Goal: Task Accomplishment & Management: Use online tool/utility

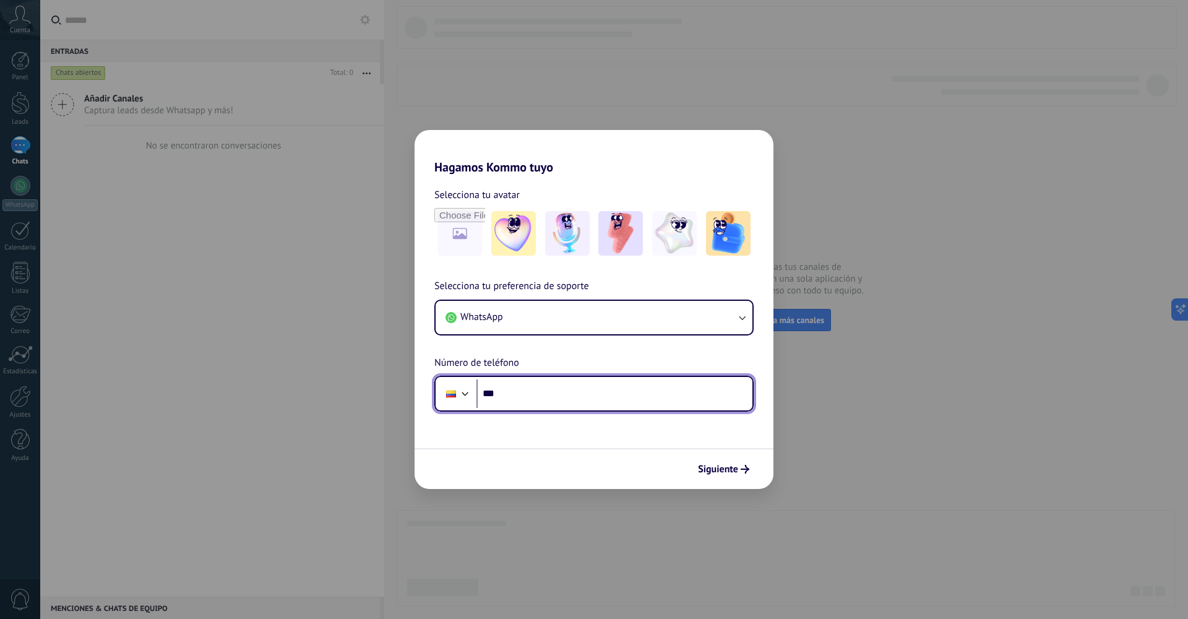
click at [527, 386] on input "***" at bounding box center [614, 393] width 276 height 28
type input "**********"
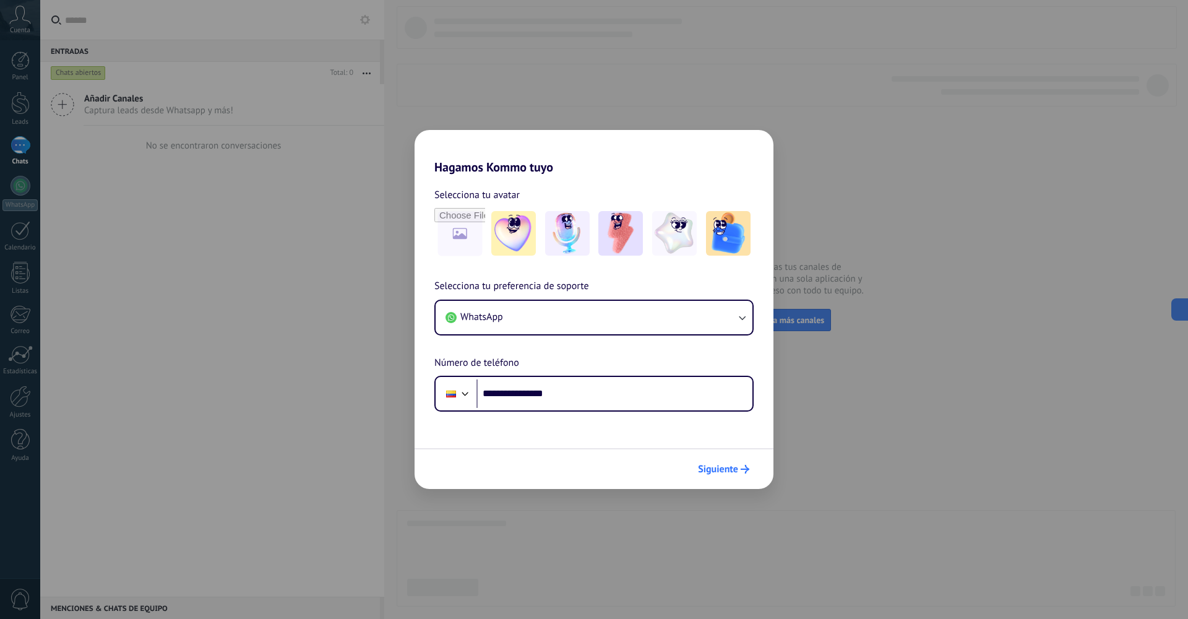
click at [720, 473] on span "Siguiente" at bounding box center [718, 469] width 40 height 9
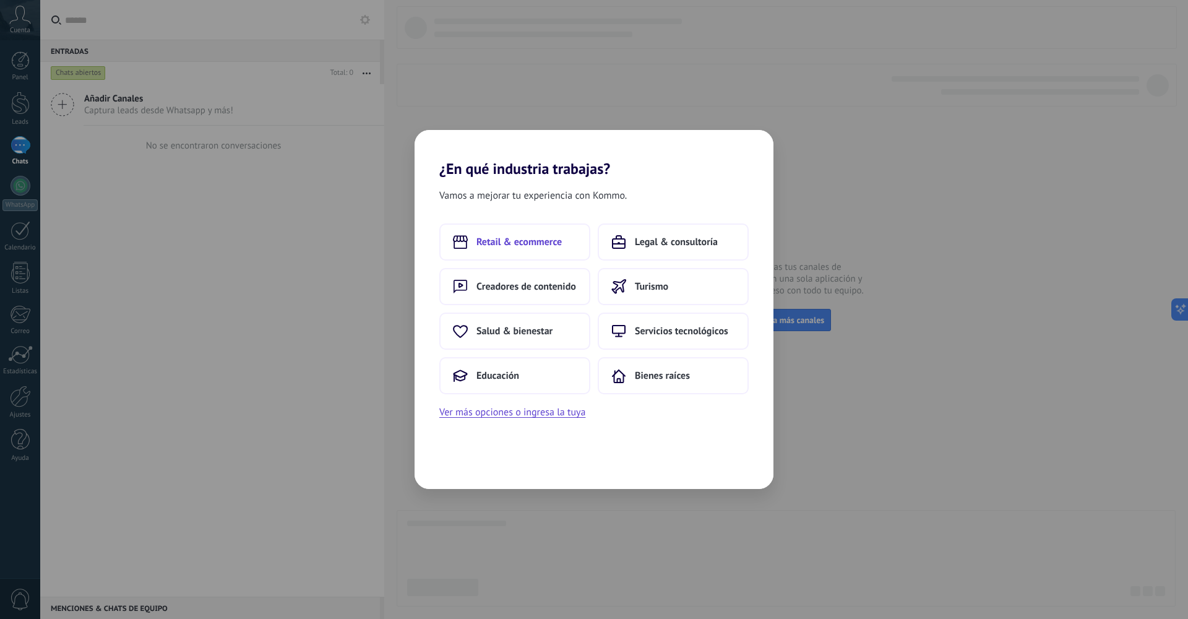
click at [536, 243] on span "Retail & ecommerce" at bounding box center [518, 242] width 85 height 12
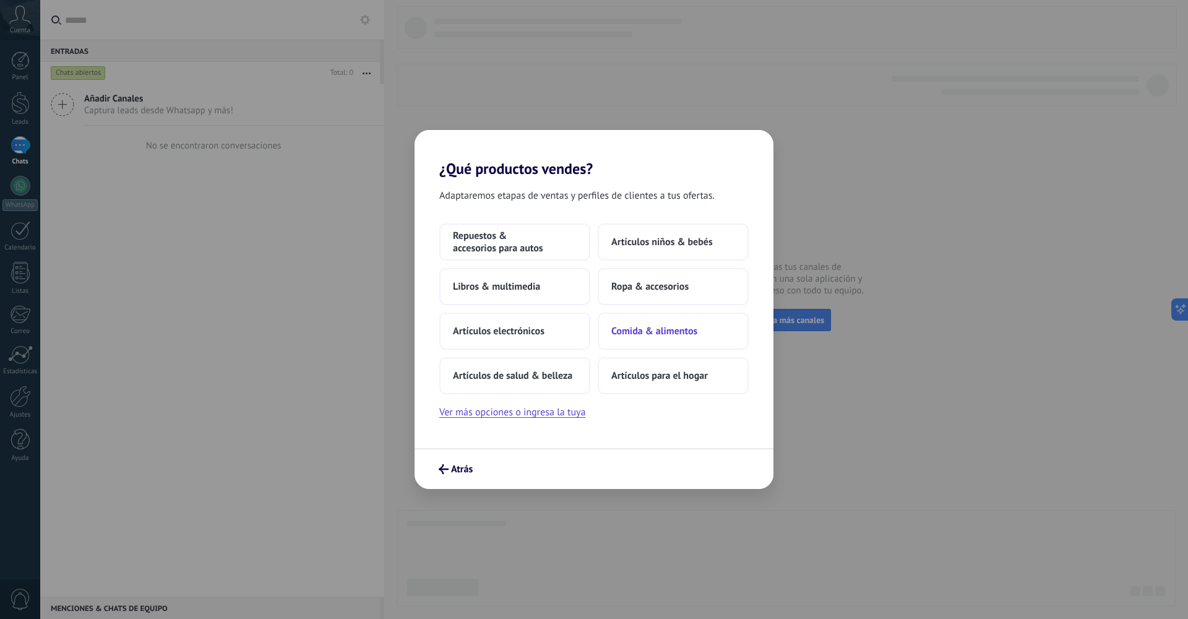
click at [644, 327] on span "Comida & alimentos" at bounding box center [654, 331] width 86 height 12
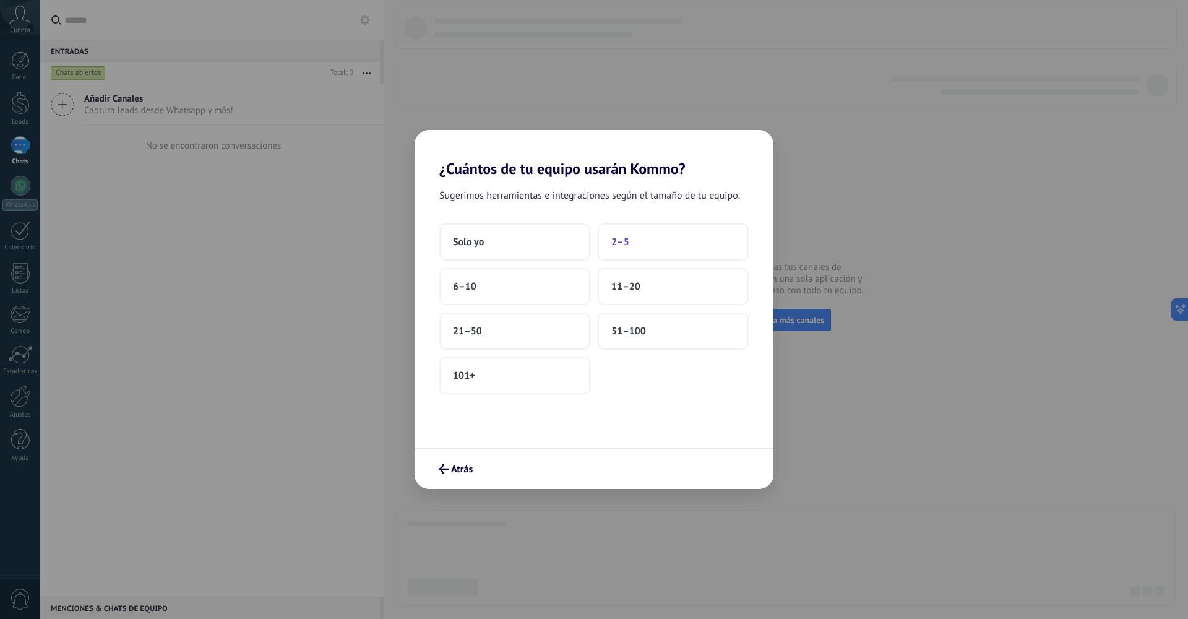
click at [640, 241] on button "2–5" at bounding box center [673, 241] width 151 height 37
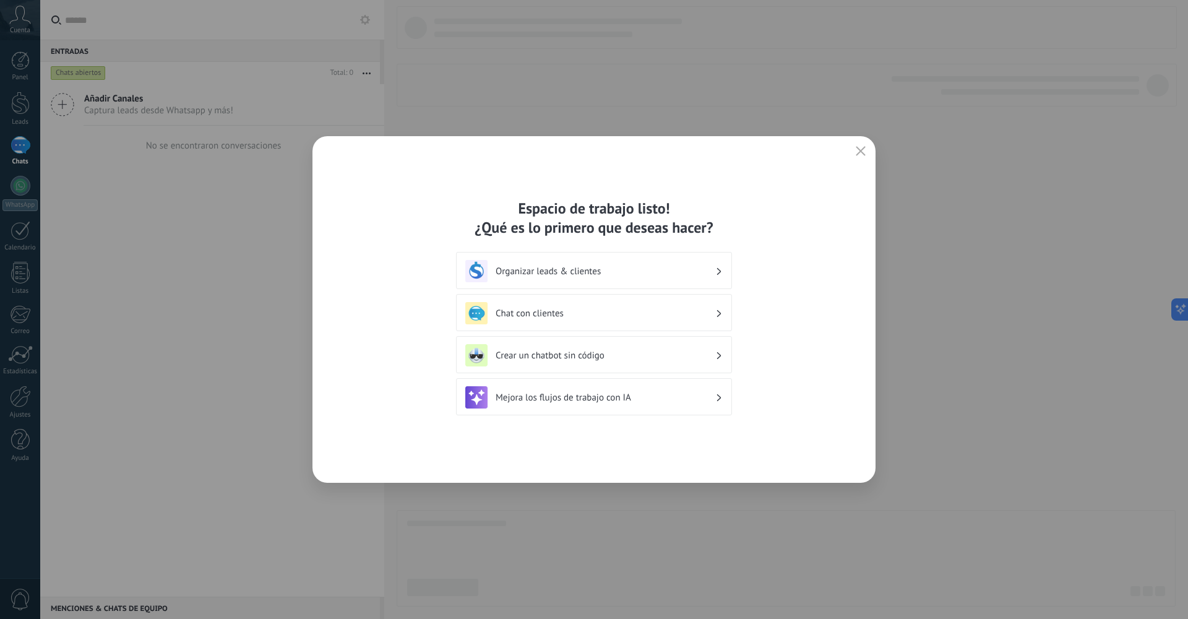
click at [683, 274] on h3 "Organizar leads & clientes" at bounding box center [606, 271] width 220 height 12
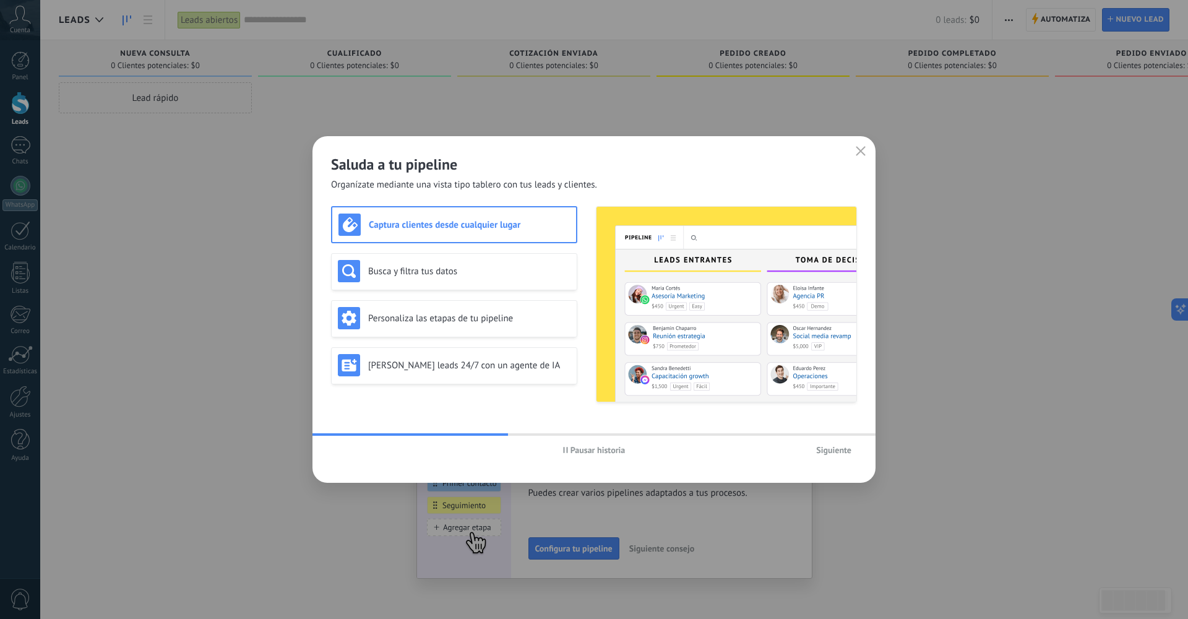
click at [580, 449] on span "Pausar historia" at bounding box center [598, 450] width 55 height 9
click at [494, 262] on div "Busca y filtra tus datos" at bounding box center [454, 271] width 233 height 22
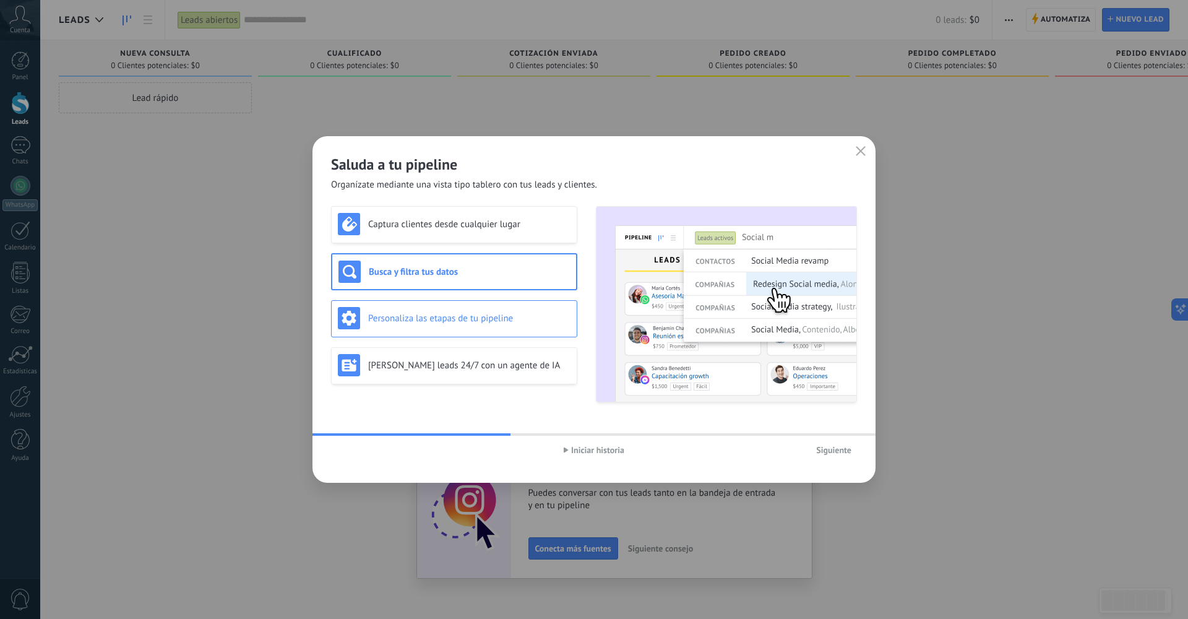
click at [487, 306] on div "Personaliza las etapas de tu pipeline" at bounding box center [454, 318] width 246 height 37
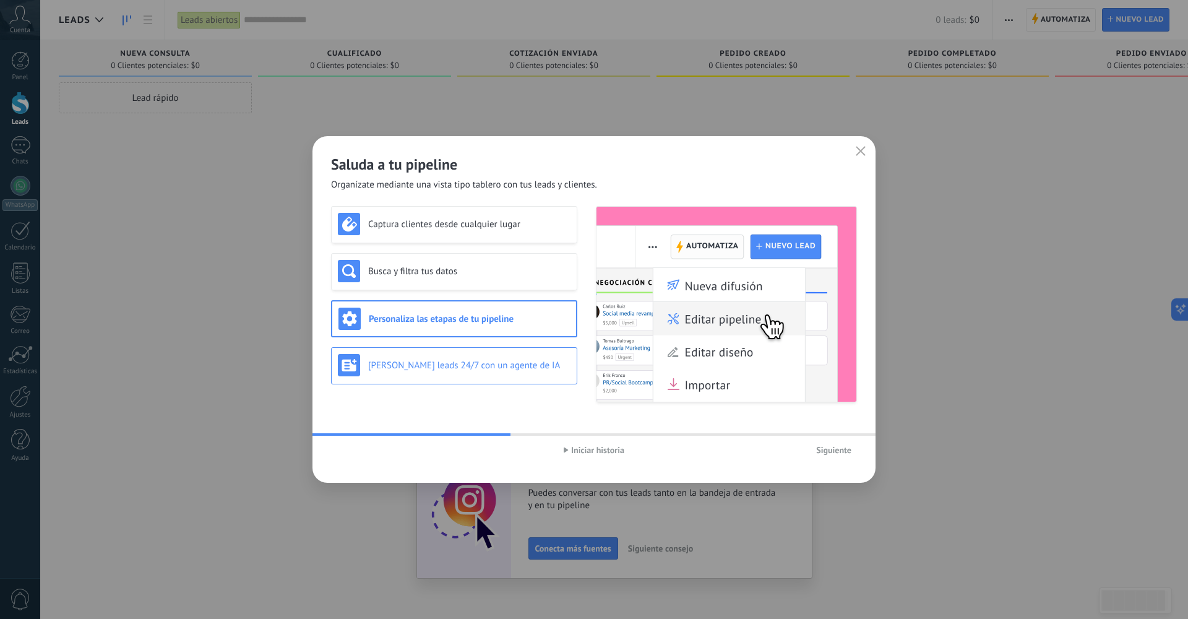
click at [479, 366] on h3 "[PERSON_NAME] leads 24/7 con un agente de IA" at bounding box center [469, 366] width 202 height 12
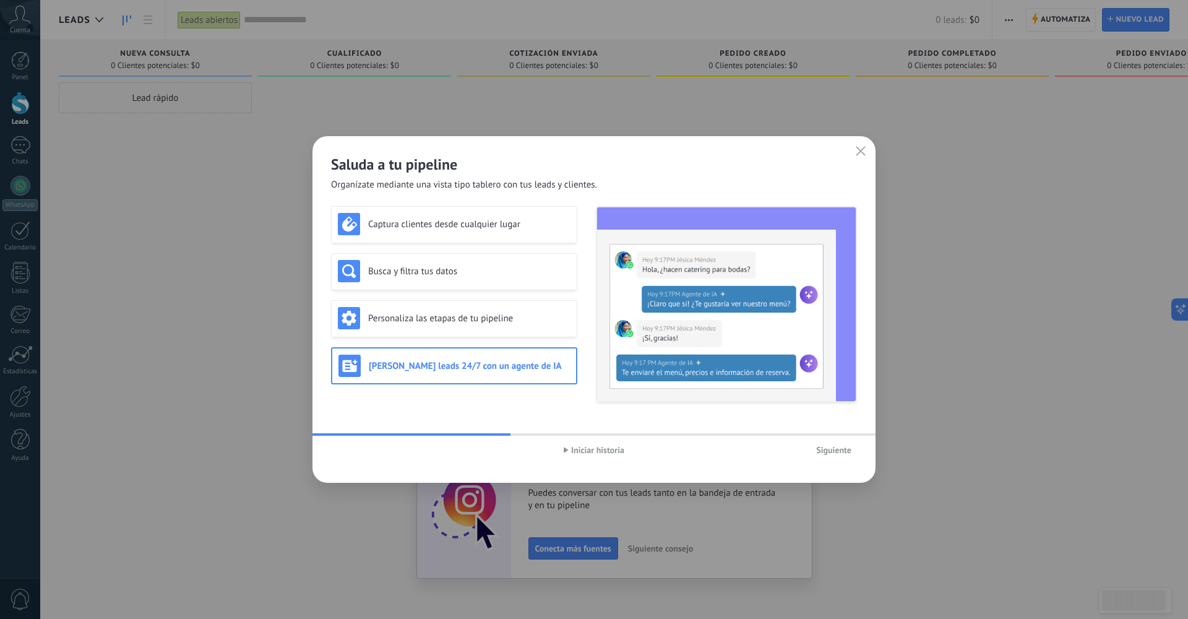
click at [836, 452] on span "Siguiente" at bounding box center [833, 450] width 35 height 9
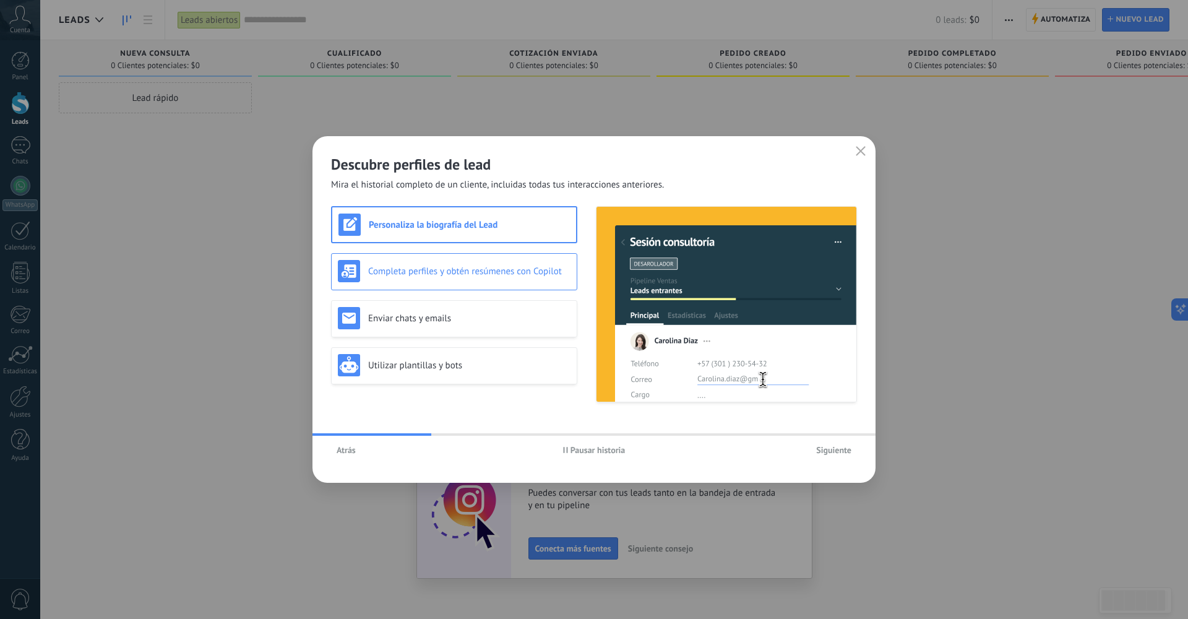
click at [476, 272] on h3 "Completa perfiles y obtén resúmenes con Copilot" at bounding box center [469, 271] width 202 height 12
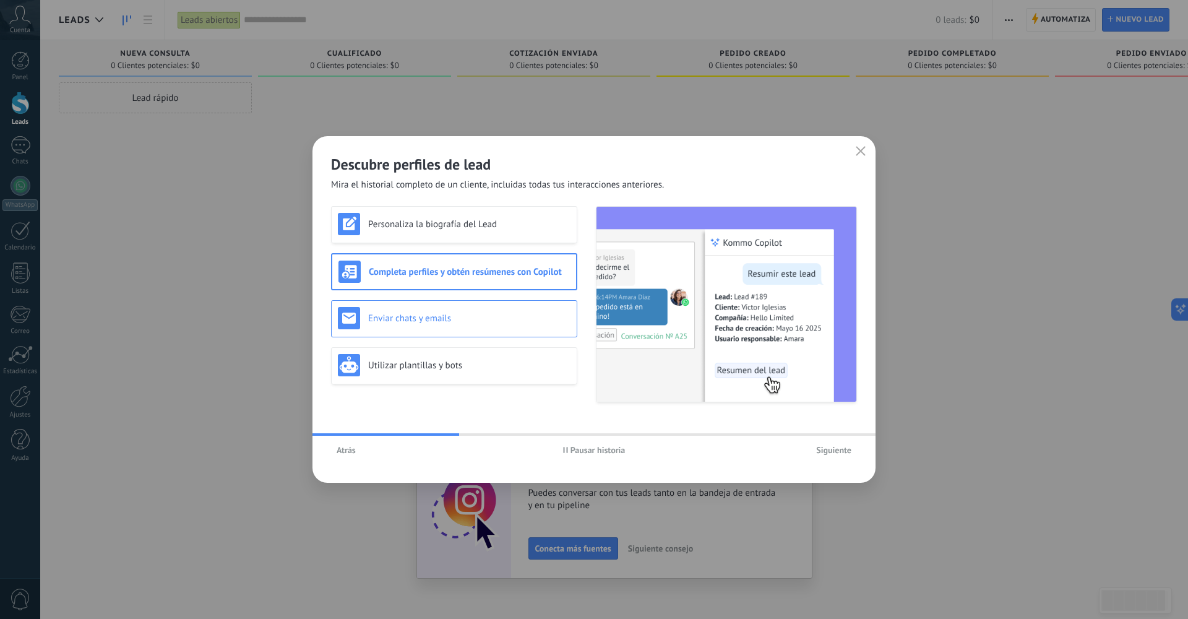
click at [464, 312] on h3 "Enviar chats y emails" at bounding box center [469, 318] width 202 height 12
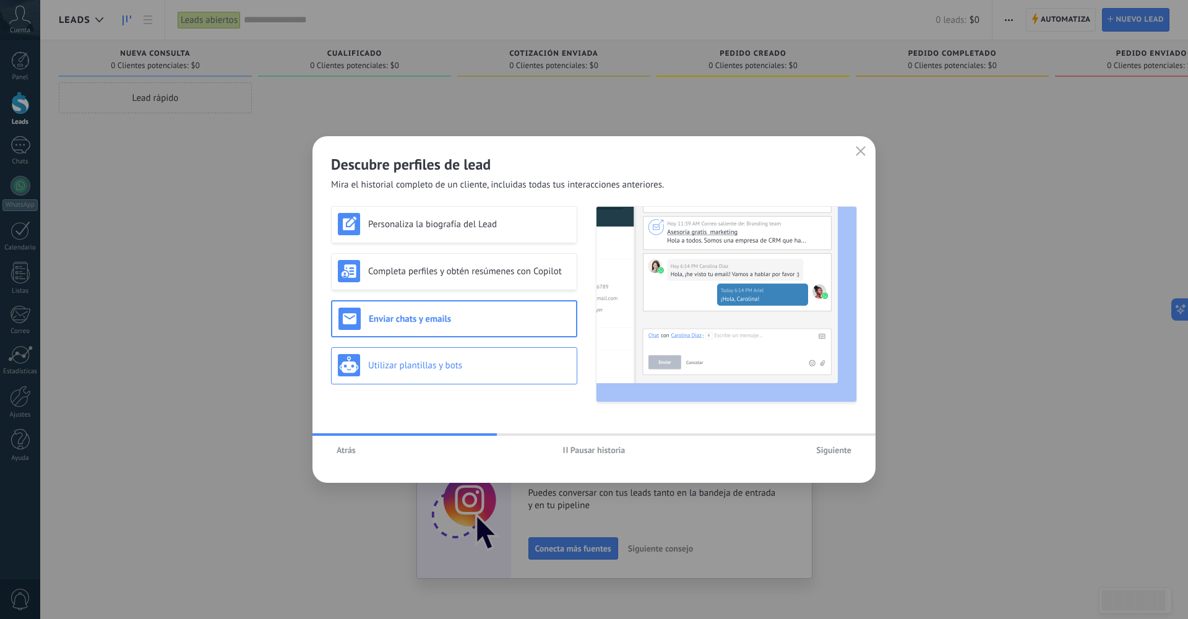
click at [478, 361] on h3 "Utilizar plantillas y bots" at bounding box center [469, 366] width 202 height 12
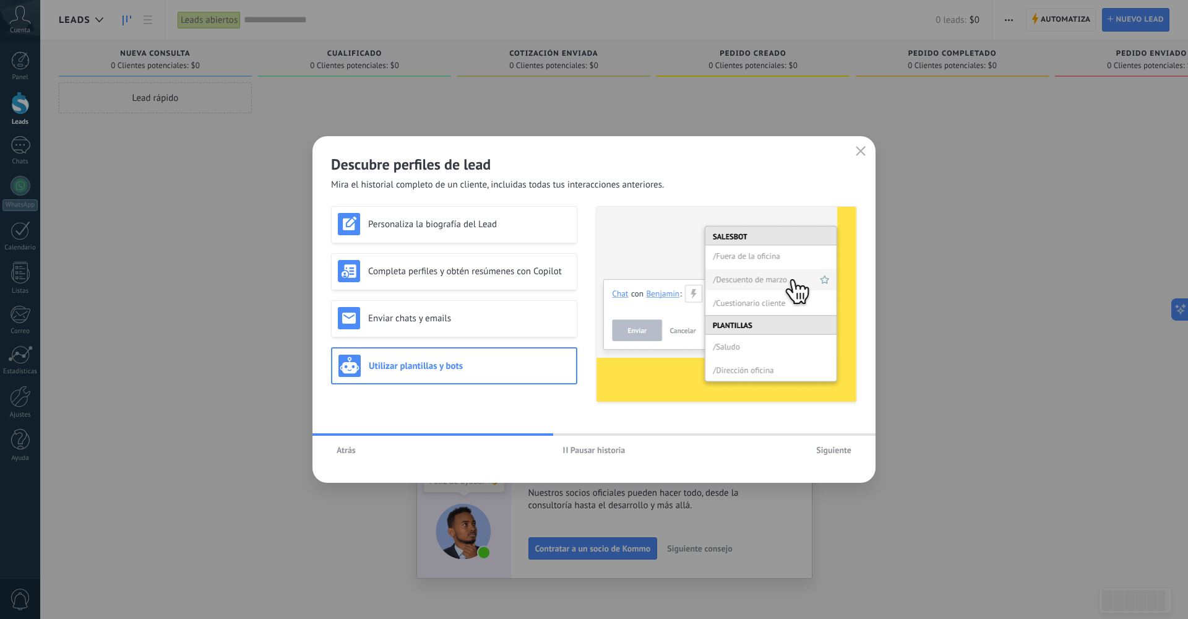
click at [843, 454] on span "Siguiente" at bounding box center [833, 450] width 35 height 9
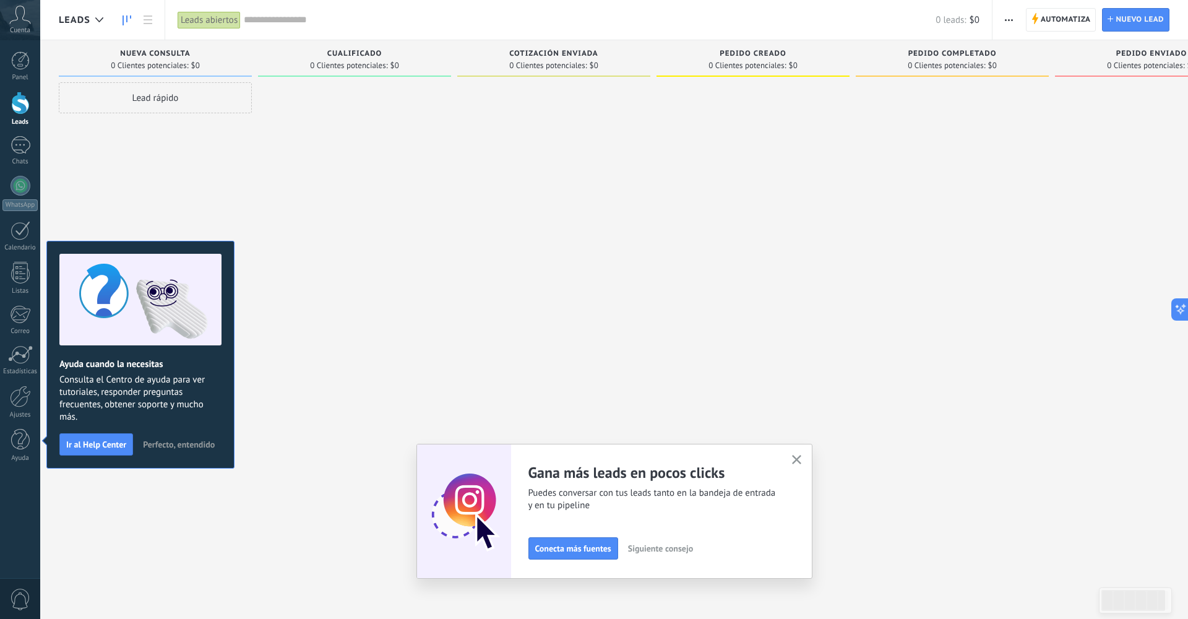
drag, startPoint x: 796, startPoint y: 460, endPoint x: 734, endPoint y: 460, distance: 61.3
click at [795, 460] on icon "button" at bounding box center [796, 459] width 9 height 9
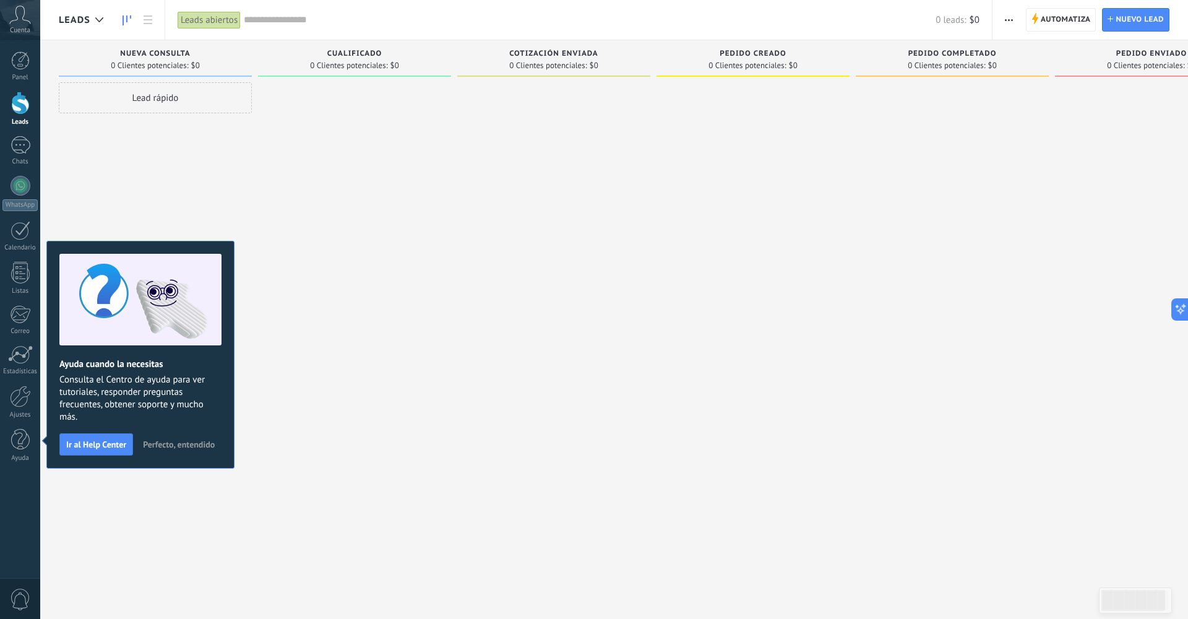
click at [186, 442] on span "Perfecto, entendido" at bounding box center [179, 444] width 72 height 9
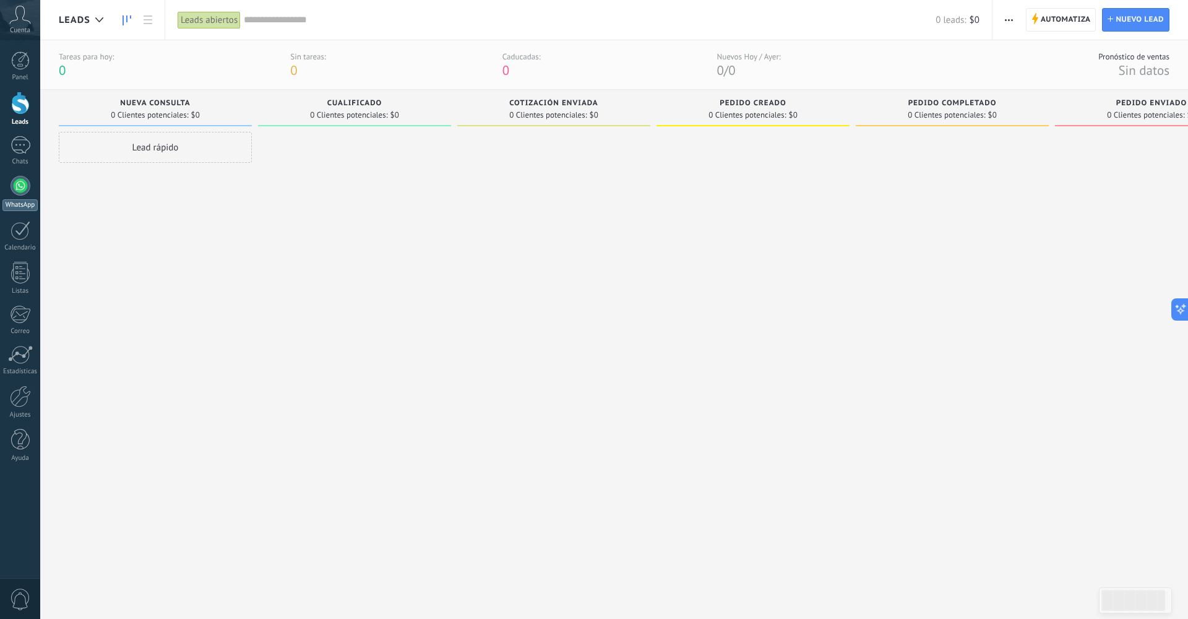
click at [16, 185] on div at bounding box center [21, 186] width 20 height 20
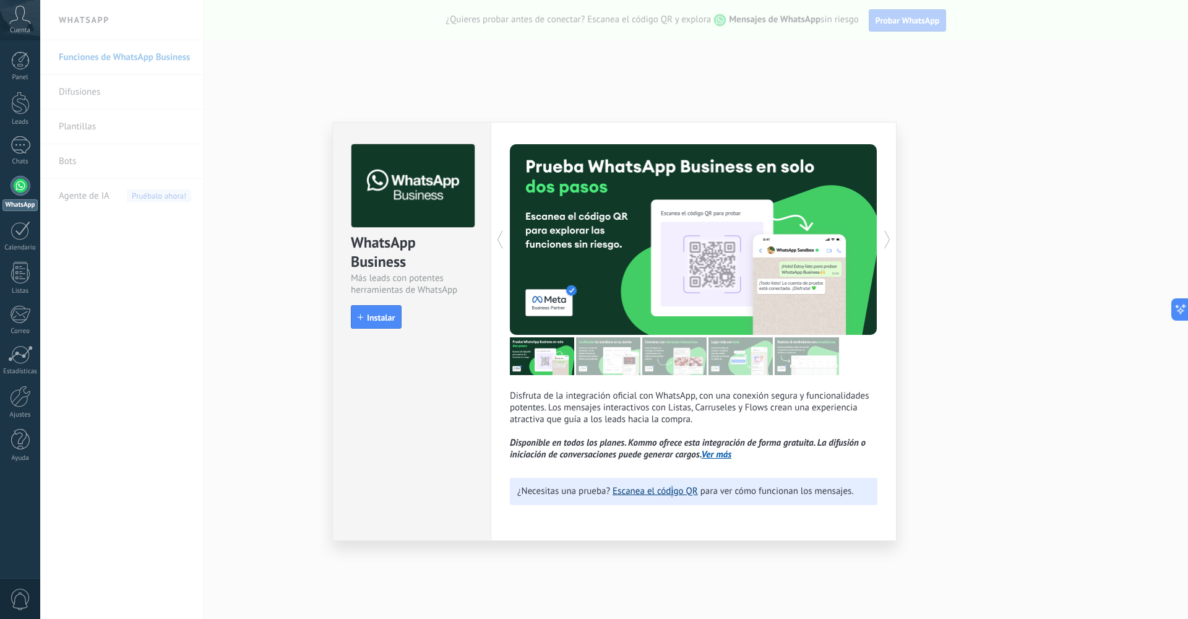
click at [672, 492] on link "Escanea el código QR" at bounding box center [655, 491] width 85 height 12
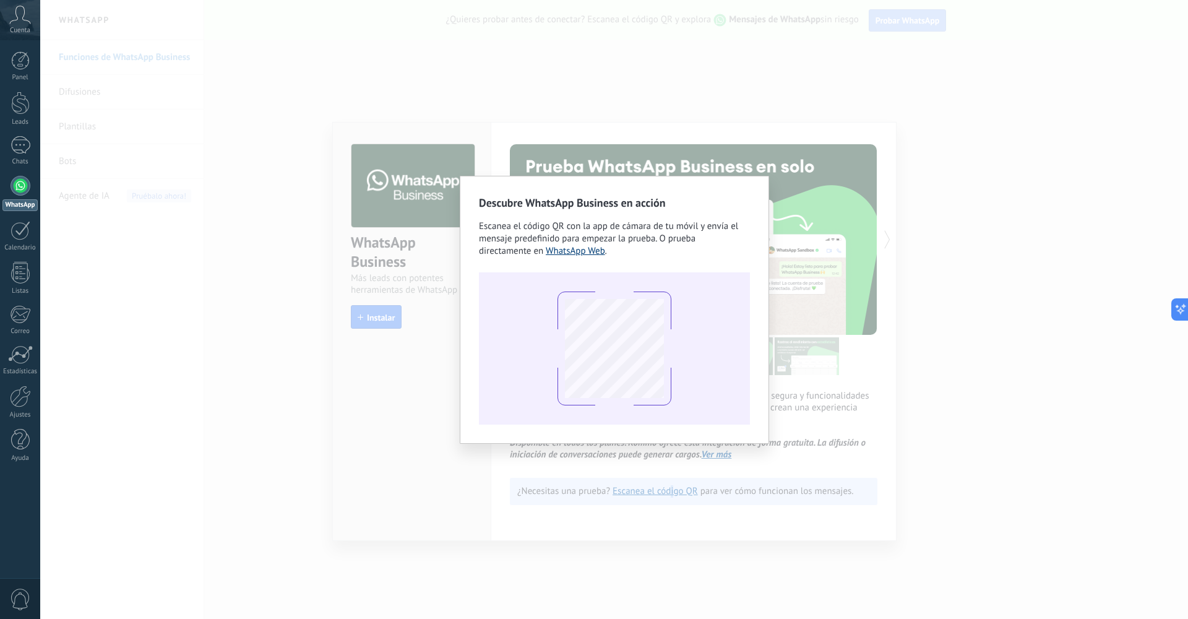
click at [574, 255] on link "WhatsApp Web" at bounding box center [575, 251] width 59 height 12
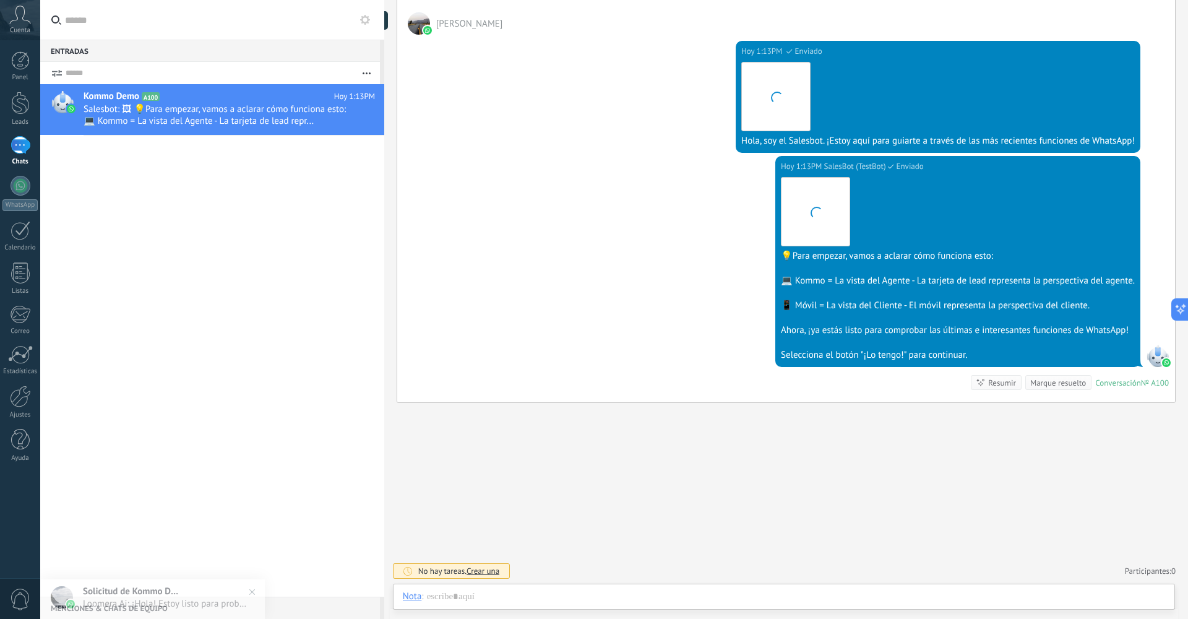
scroll to position [19, 0]
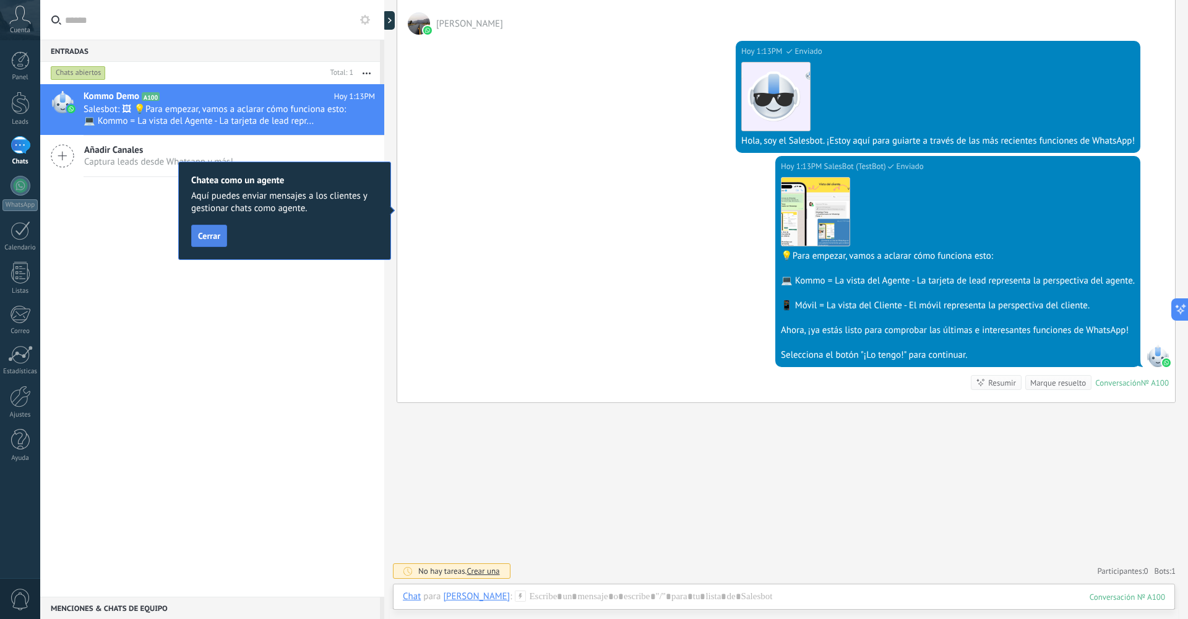
click at [209, 235] on span "Cerrar" at bounding box center [209, 235] width 22 height 9
